Goal: Information Seeking & Learning: Learn about a topic

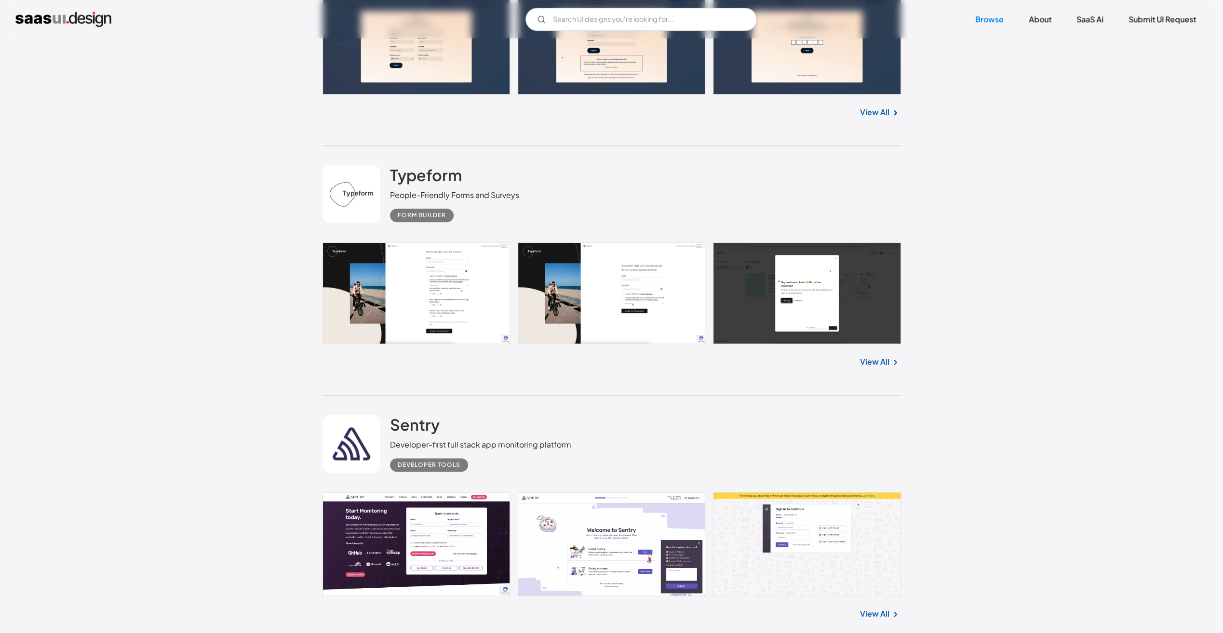
scroll to position [1109, 0]
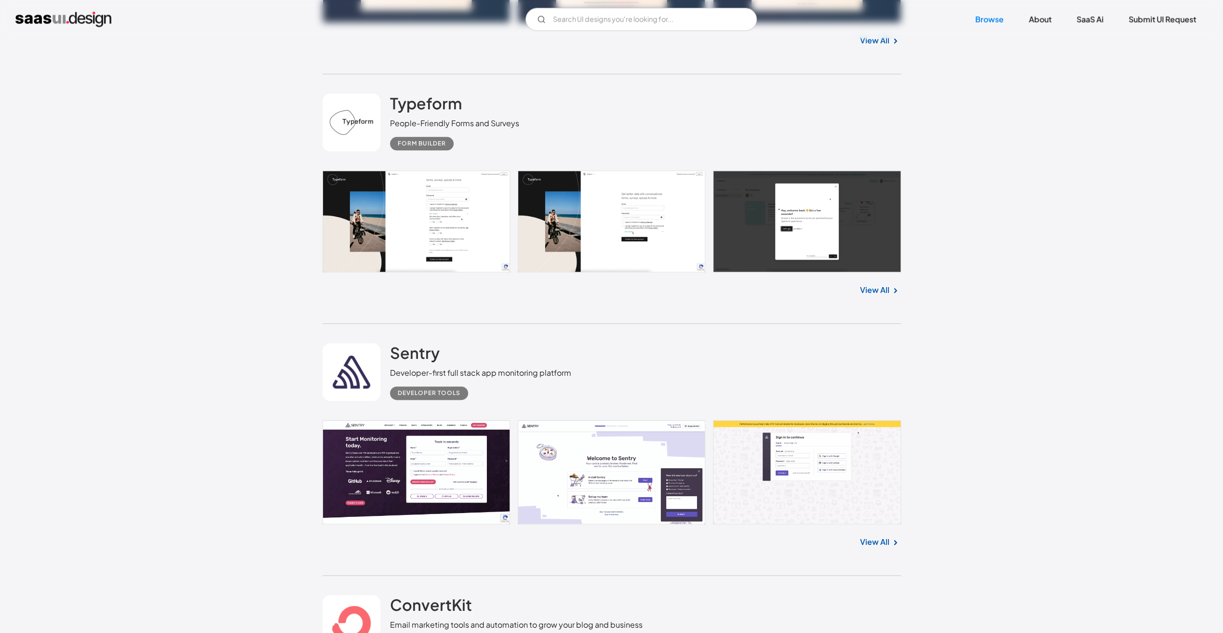
click at [874, 539] on link "View All" at bounding box center [874, 542] width 29 height 12
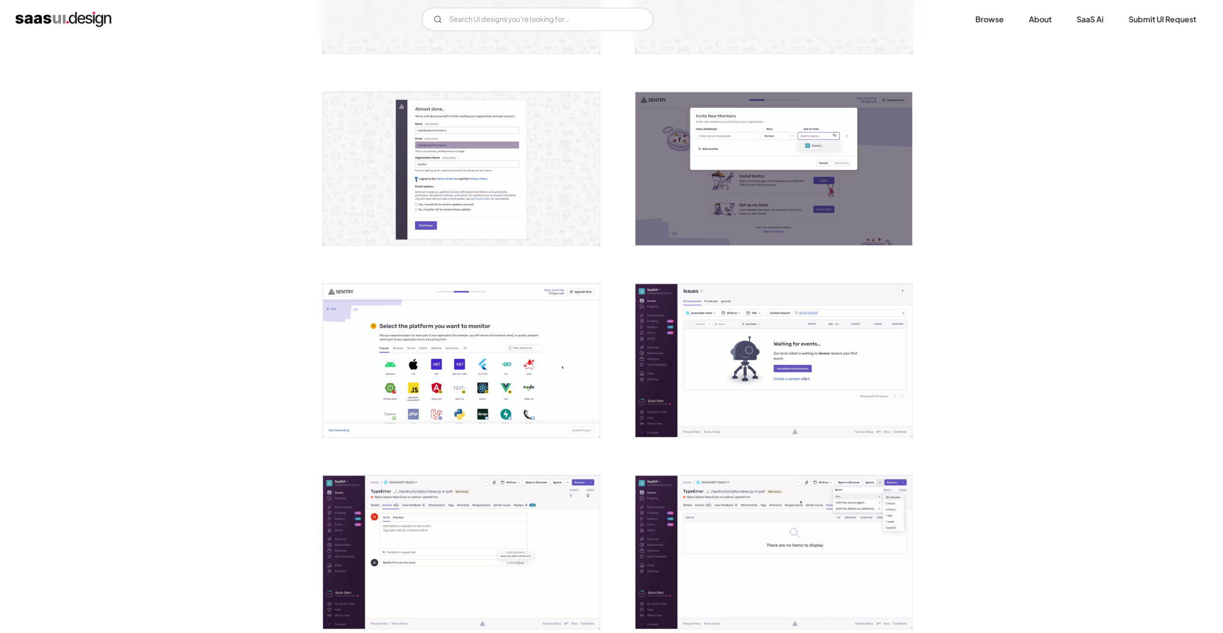
scroll to position [578, 0]
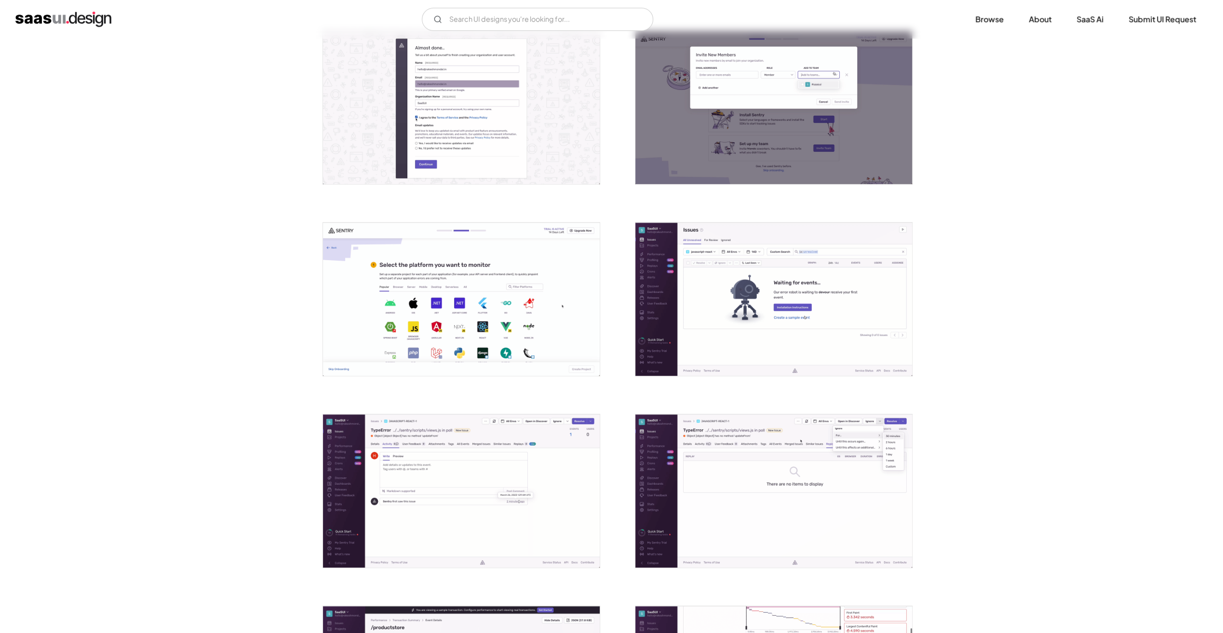
click at [689, 286] on img "open lightbox" at bounding box center [773, 299] width 277 height 153
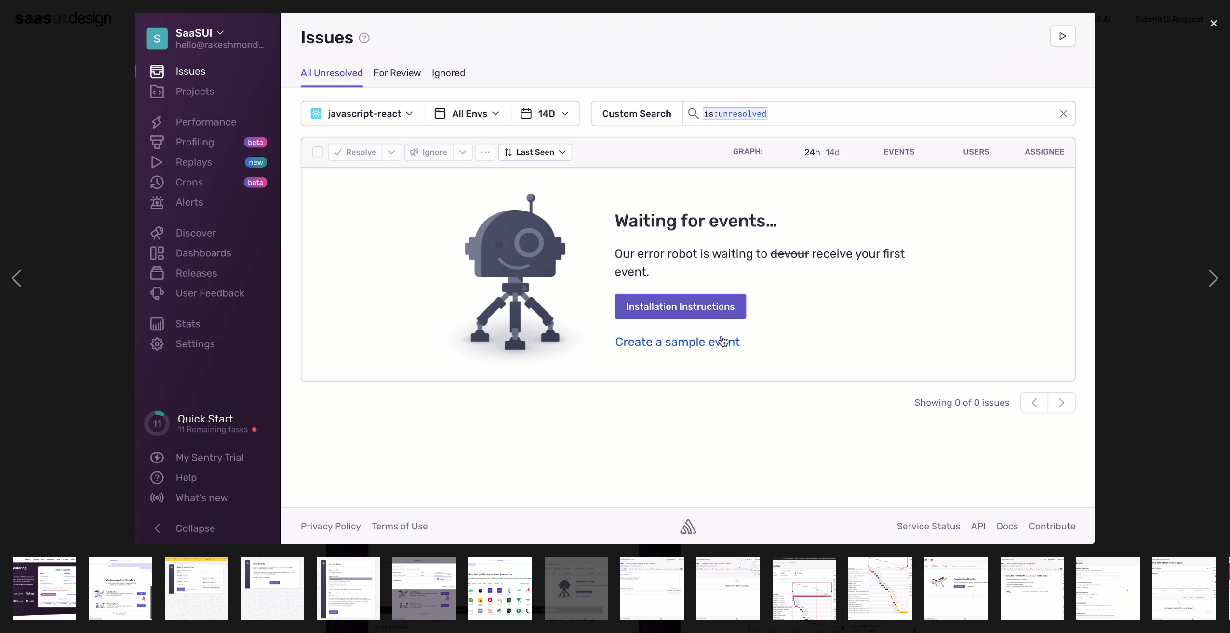
click at [87, 390] on div at bounding box center [615, 279] width 1230 height 532
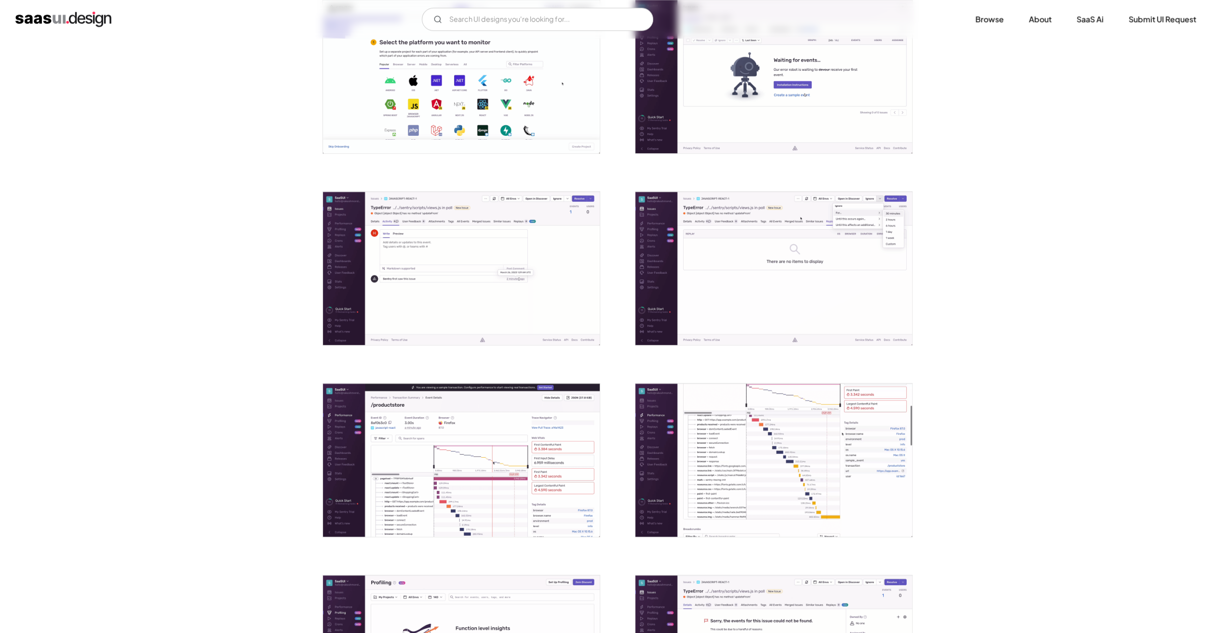
scroll to position [819, 0]
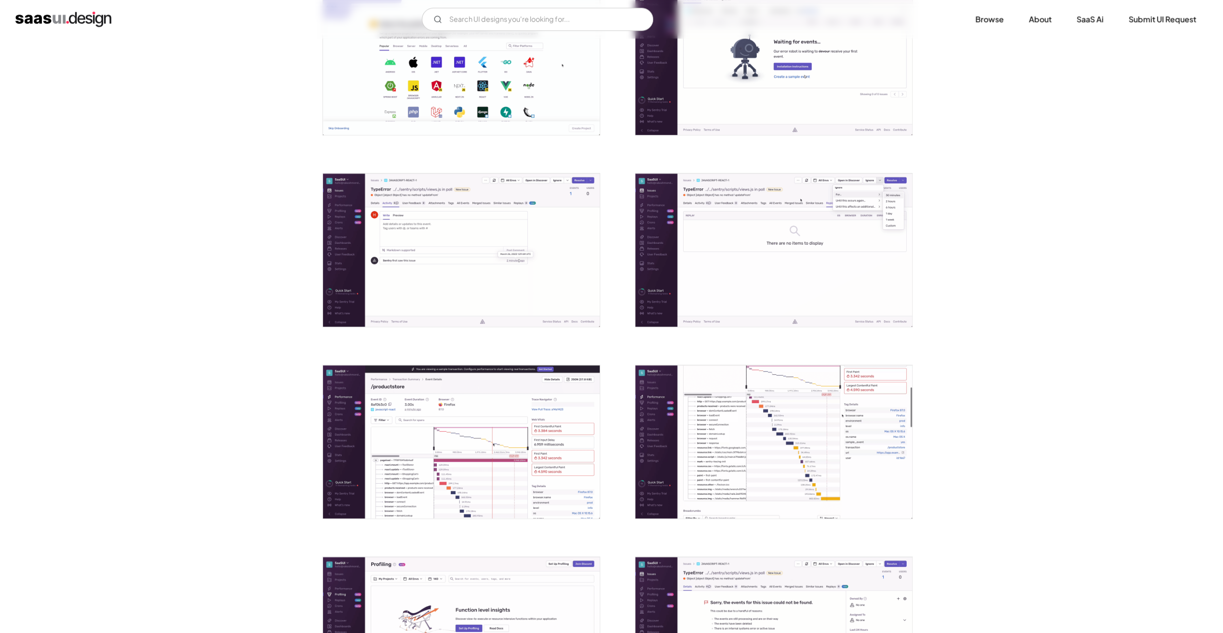
click at [761, 244] on img "open lightbox" at bounding box center [773, 250] width 277 height 153
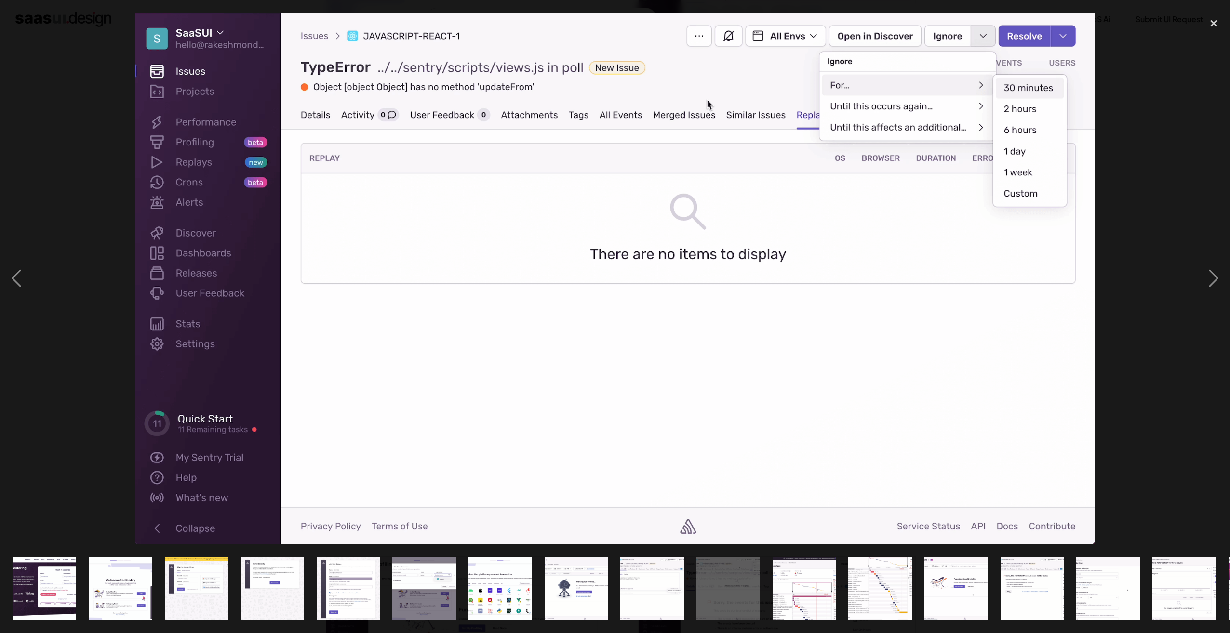
click at [60, 290] on div at bounding box center [615, 279] width 1230 height 532
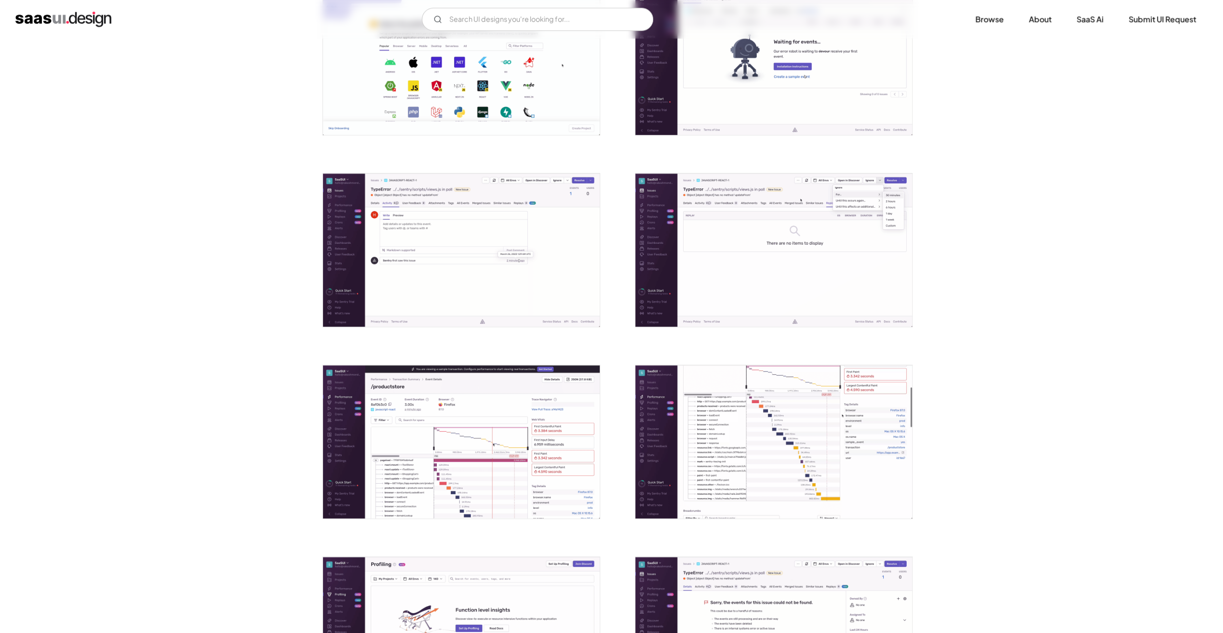
click at [442, 457] on img "open lightbox" at bounding box center [461, 441] width 277 height 153
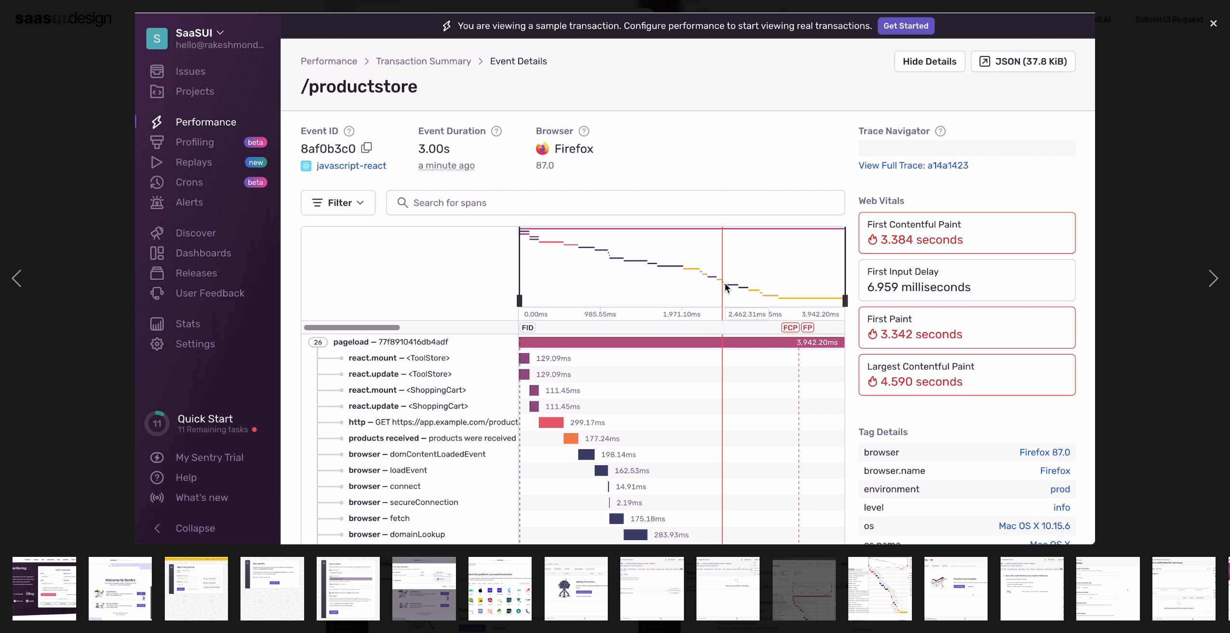
click at [71, 397] on div at bounding box center [615, 279] width 1230 height 532
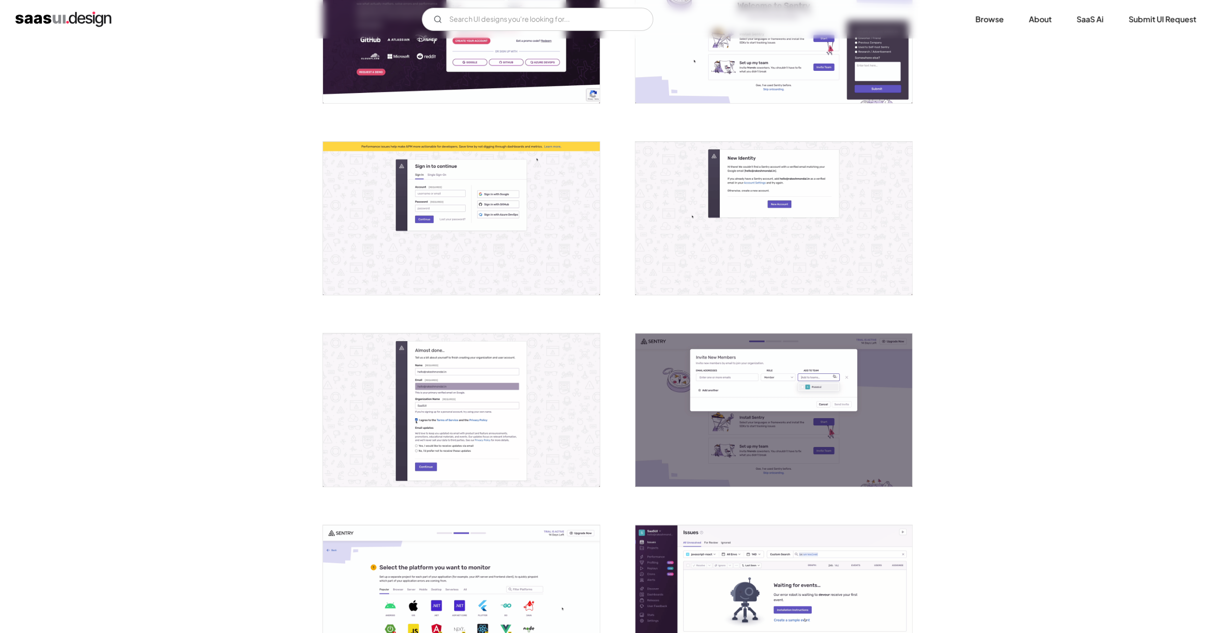
scroll to position [241, 0]
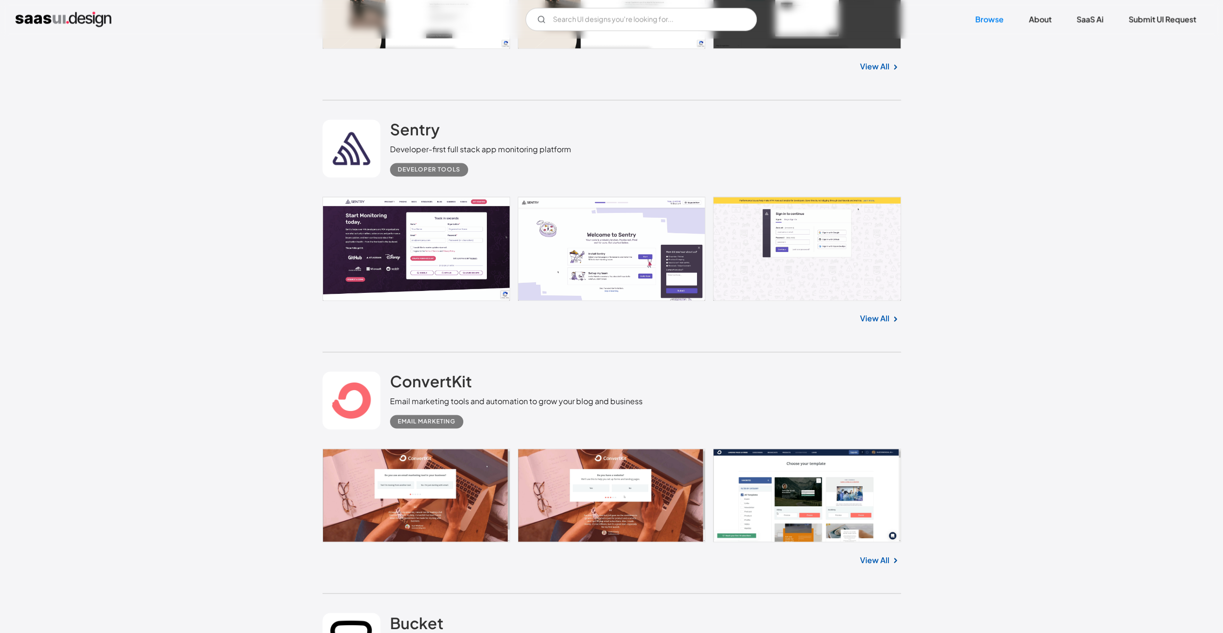
scroll to position [1398, 0]
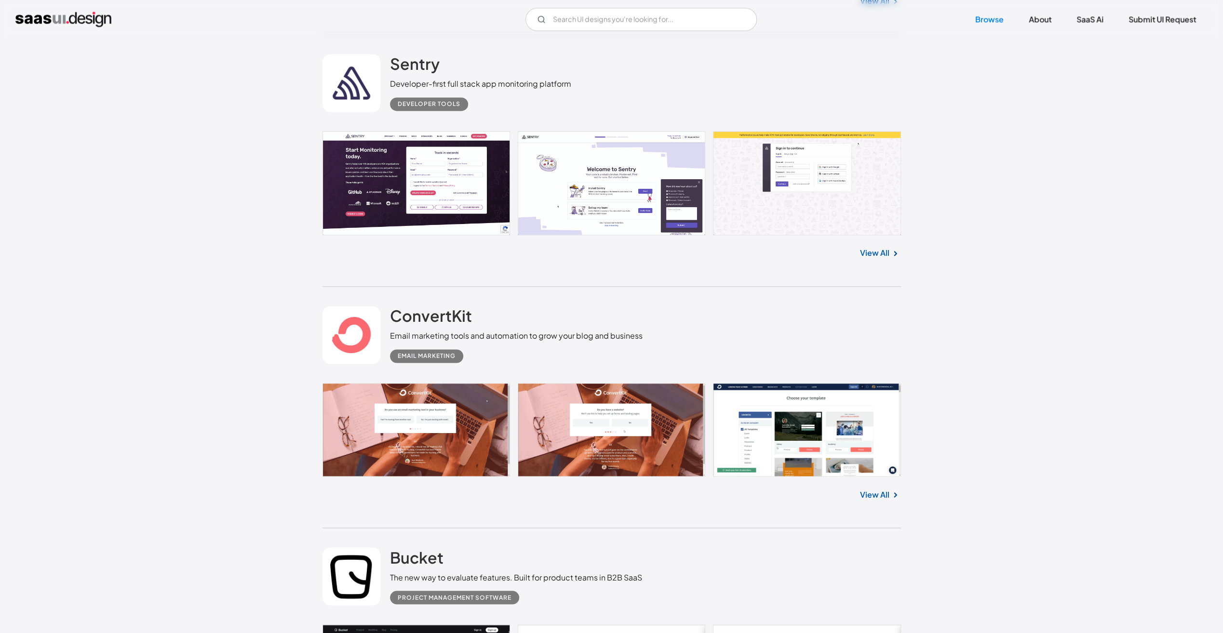
click at [478, 391] on link at bounding box center [611, 430] width 578 height 94
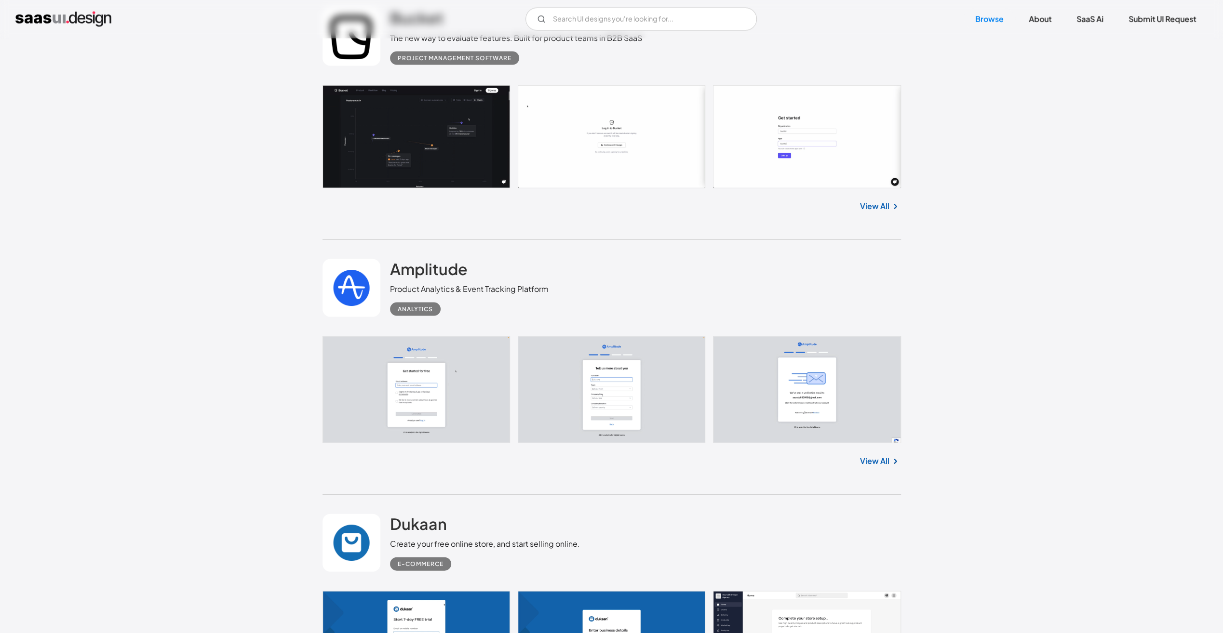
scroll to position [1976, 0]
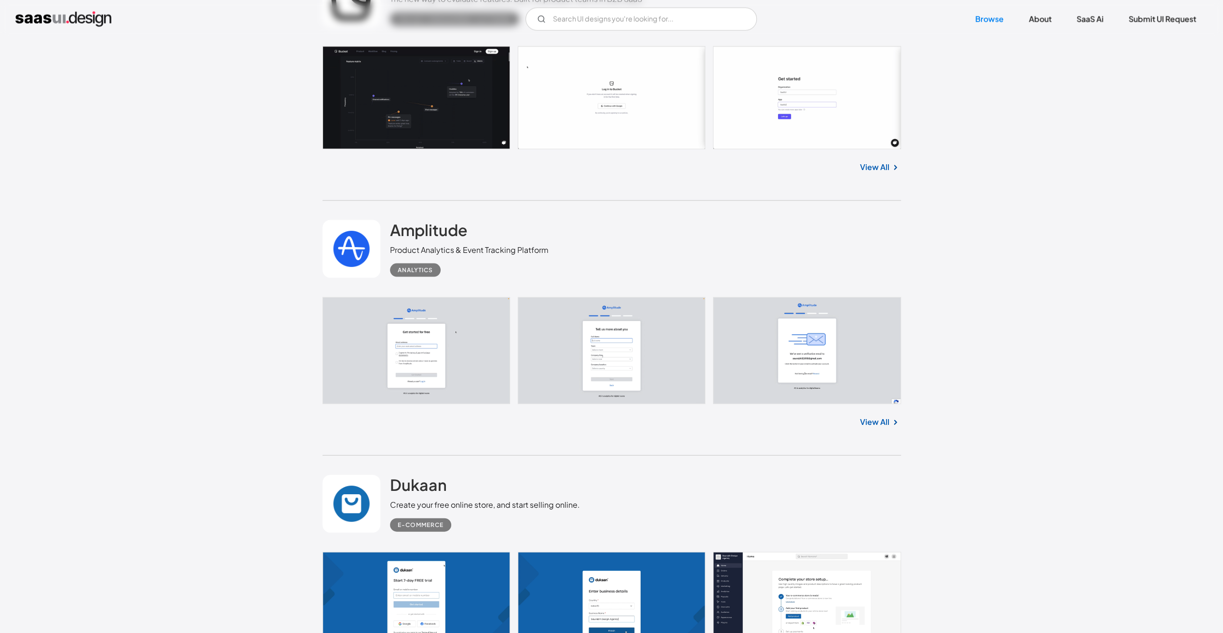
click at [876, 424] on link "View All" at bounding box center [874, 422] width 29 height 12
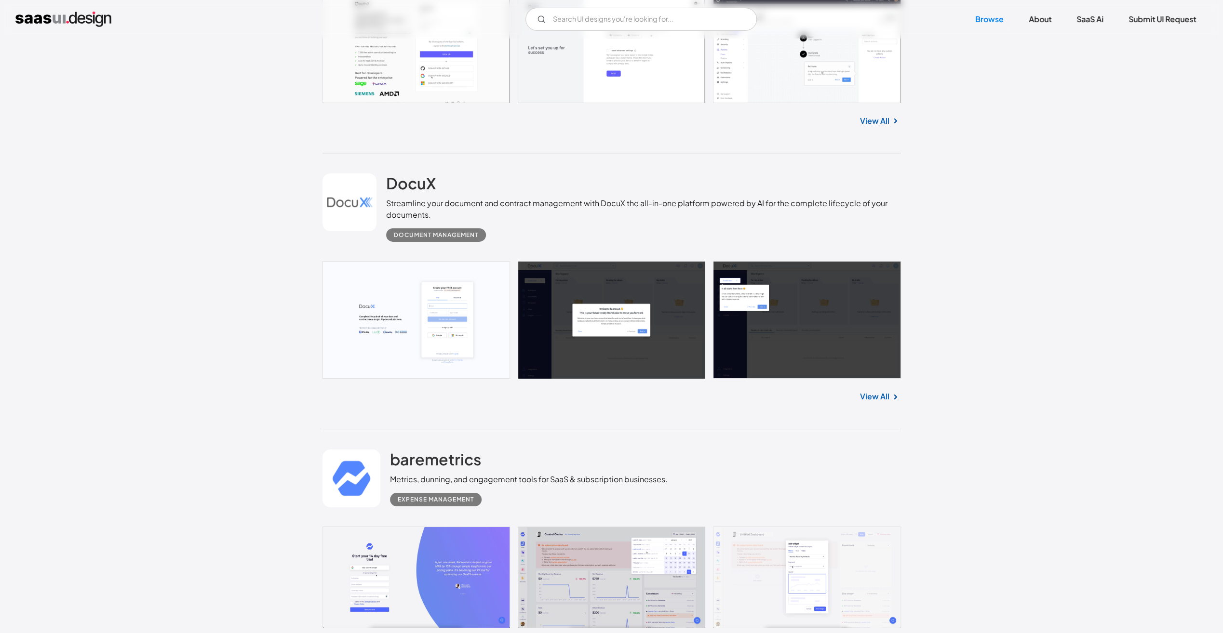
scroll to position [3470, 0]
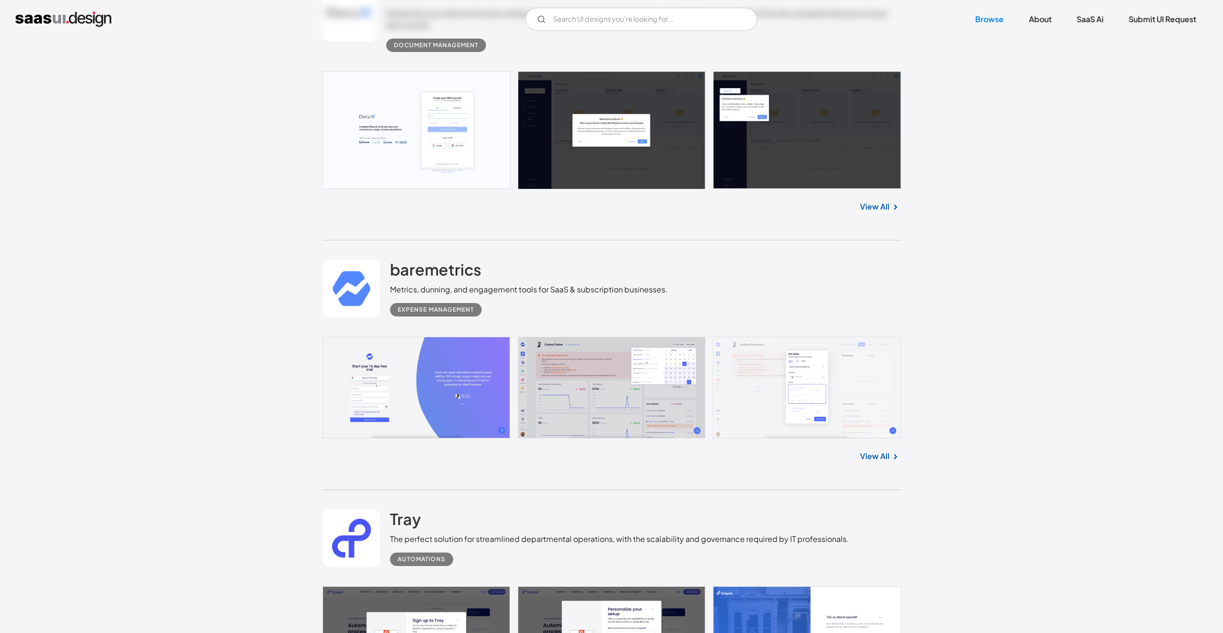
click at [875, 458] on link "View All" at bounding box center [874, 457] width 29 height 12
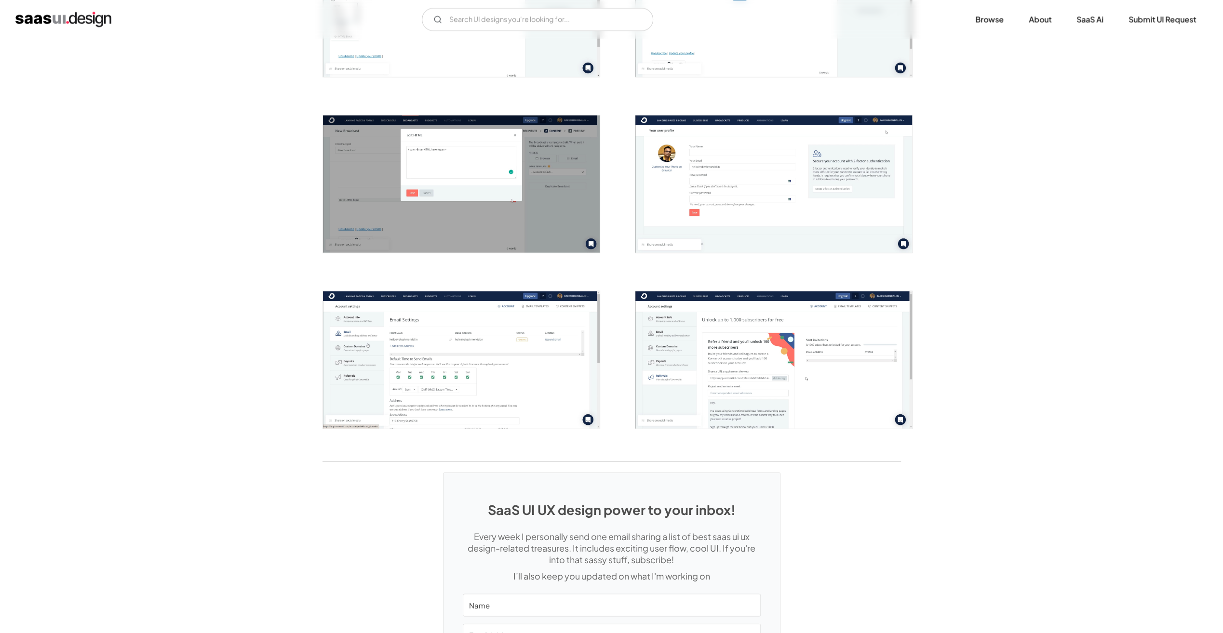
scroll to position [1735, 0]
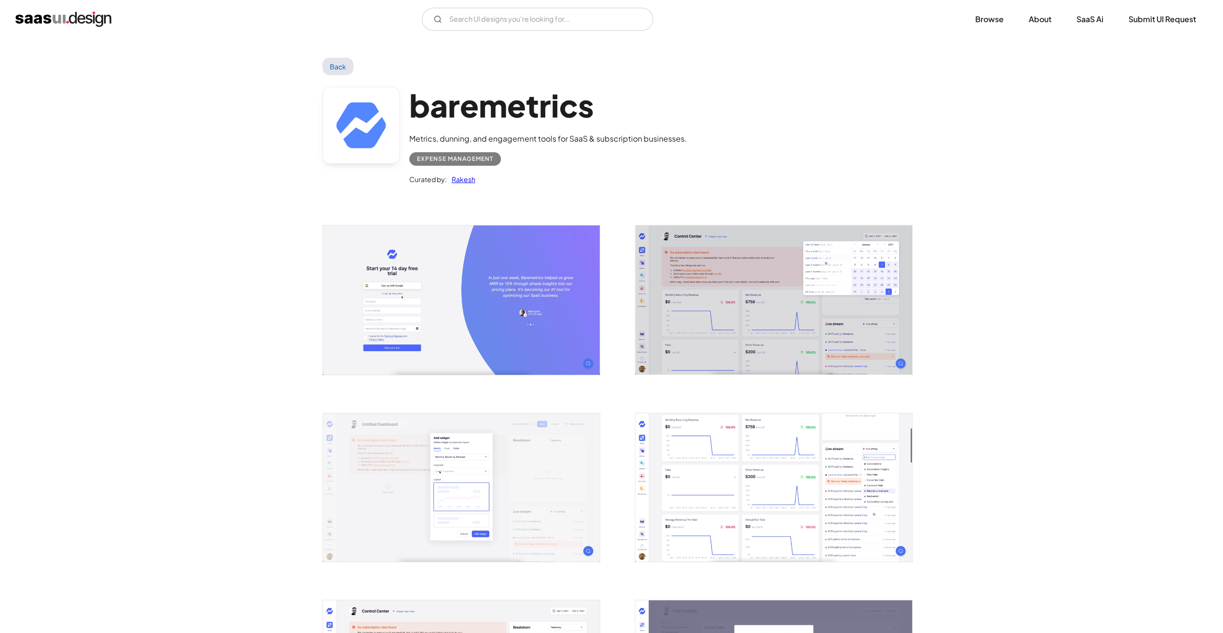
click at [792, 448] on img "open lightbox" at bounding box center [773, 488] width 277 height 149
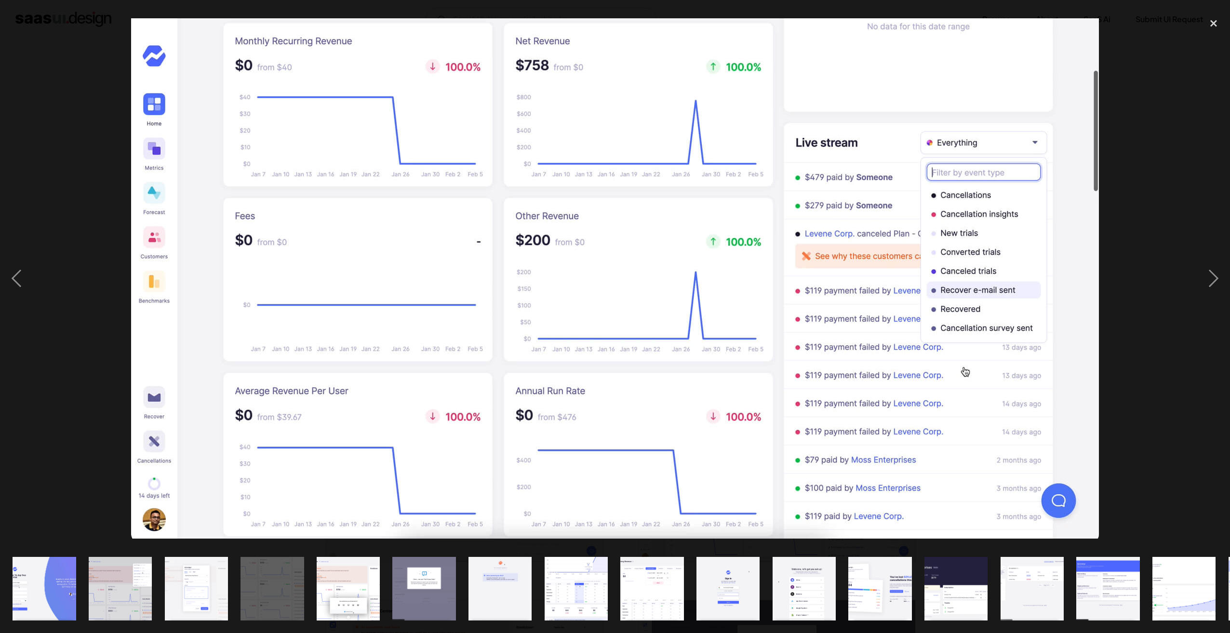
click at [76, 408] on div at bounding box center [615, 279] width 1230 height 532
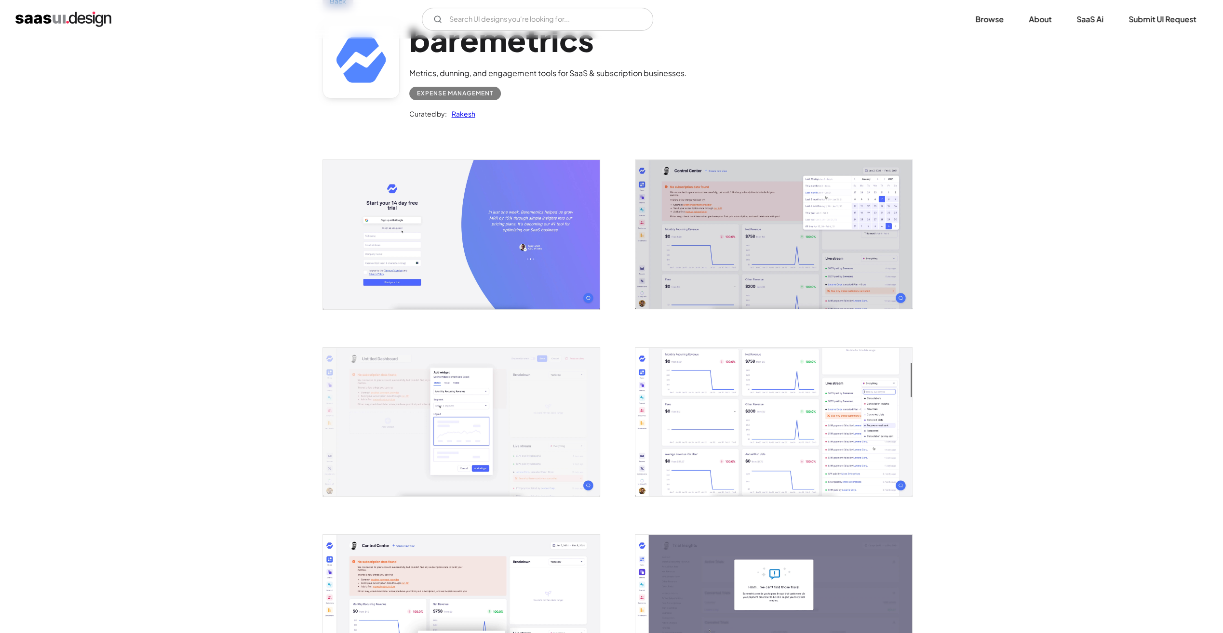
scroll to position [337, 0]
